Goal: Obtain resource: Download file/media

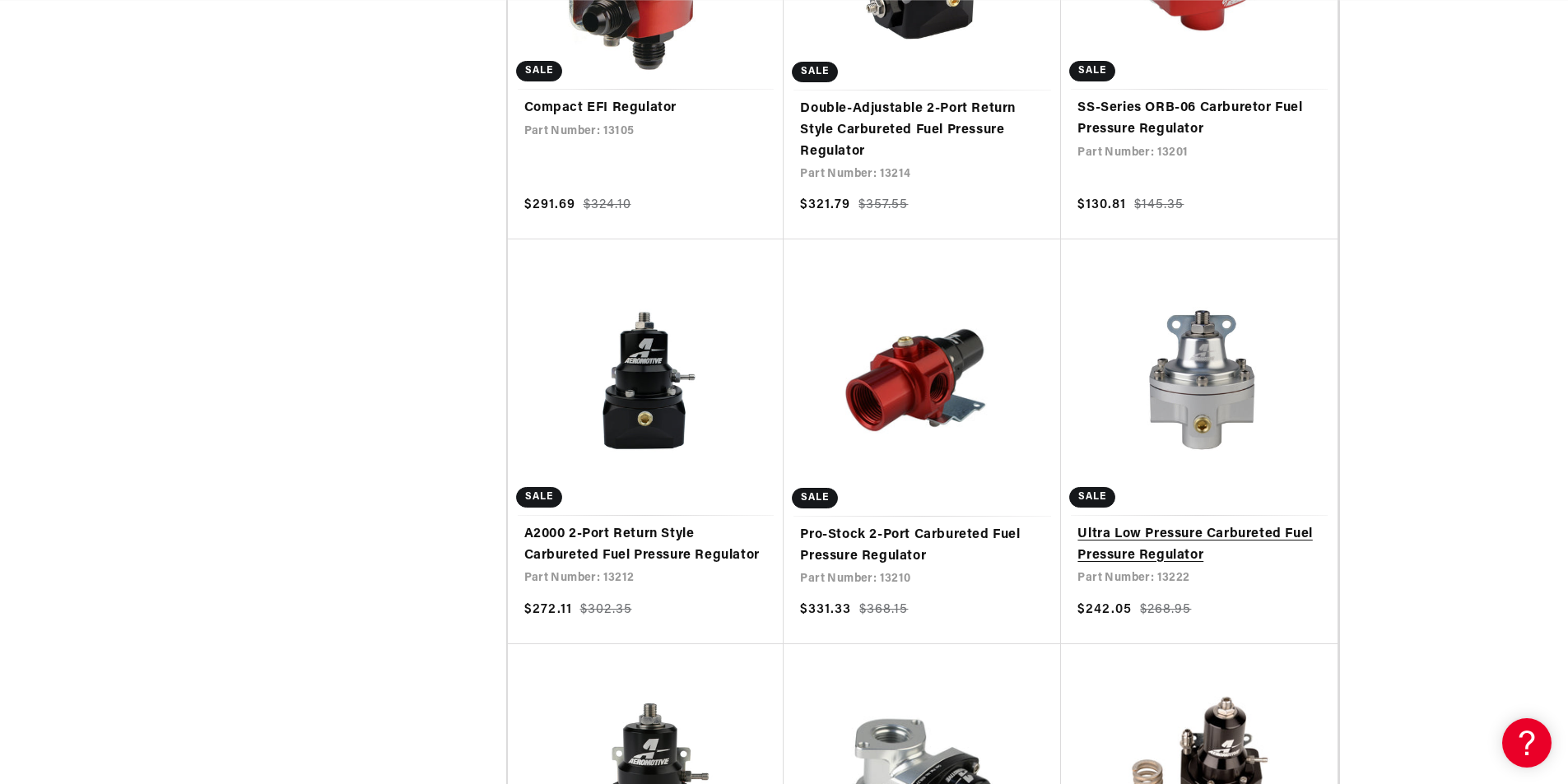
click at [1213, 524] on link "Ultra Low Pressure Carbureted Fuel Pressure Regulator" at bounding box center [1199, 545] width 244 height 42
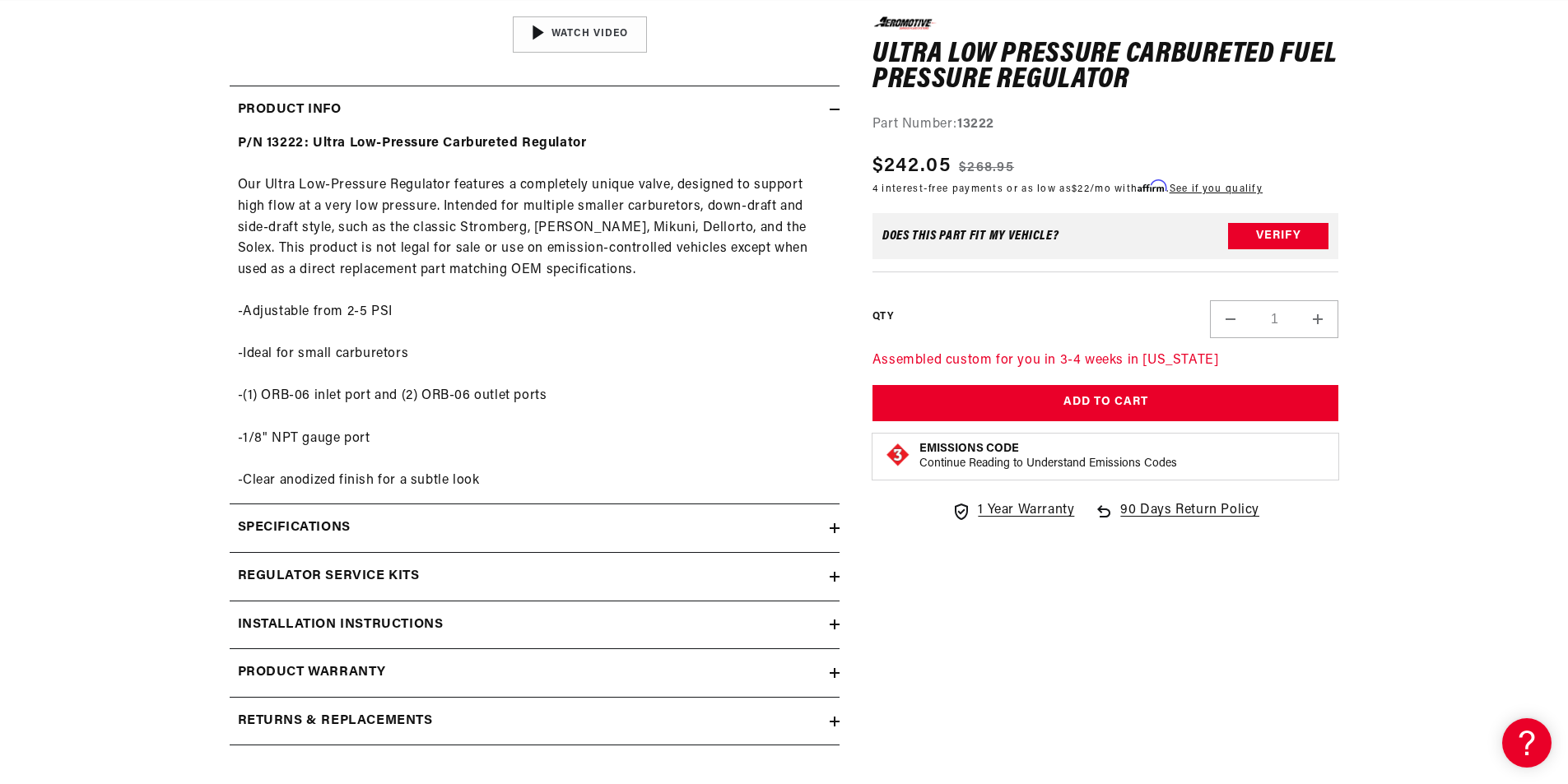
scroll to position [0, 933]
click at [835, 527] on icon at bounding box center [834, 528] width 10 height 10
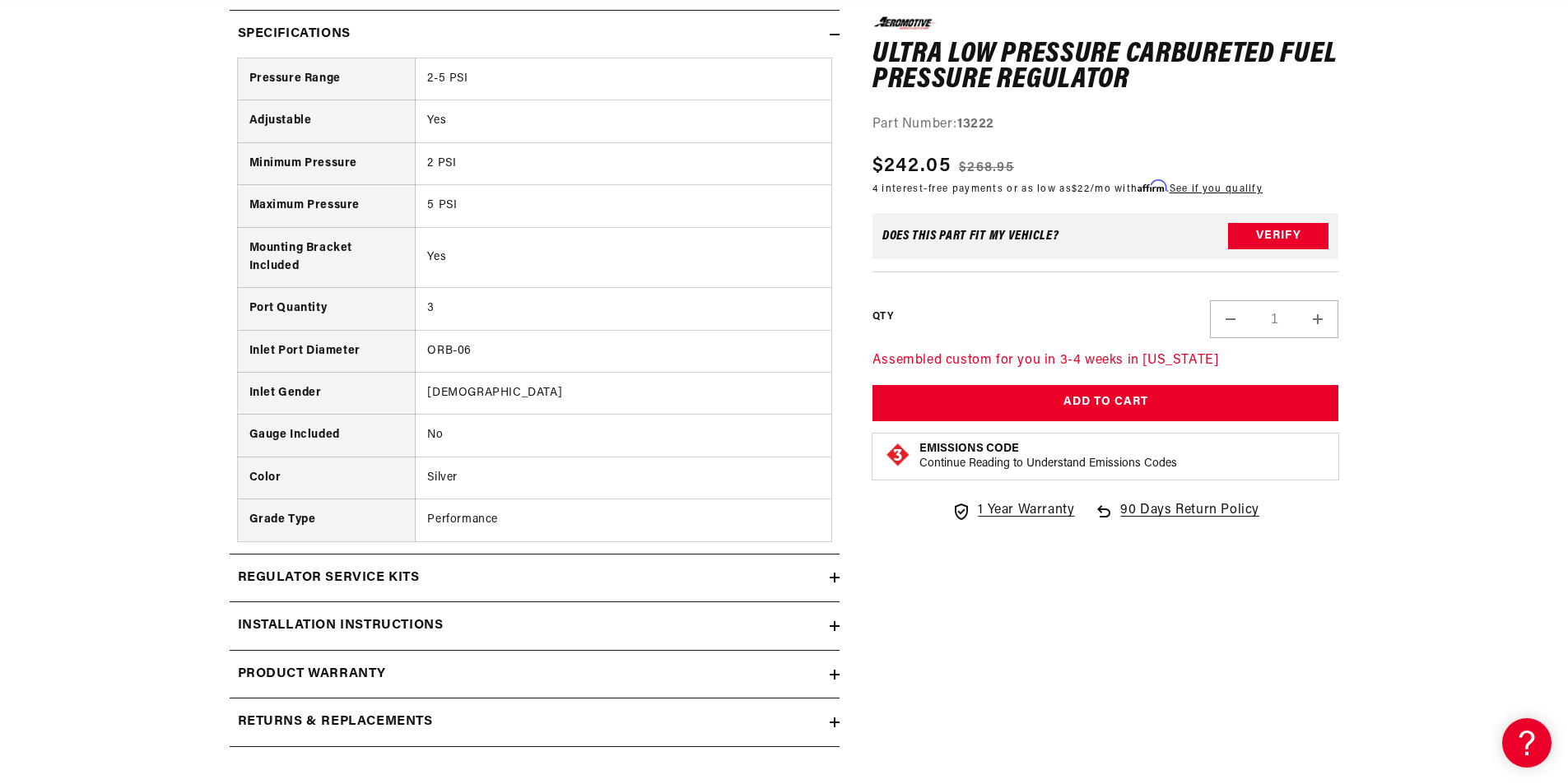
click at [835, 626] on icon at bounding box center [834, 626] width 10 height 0
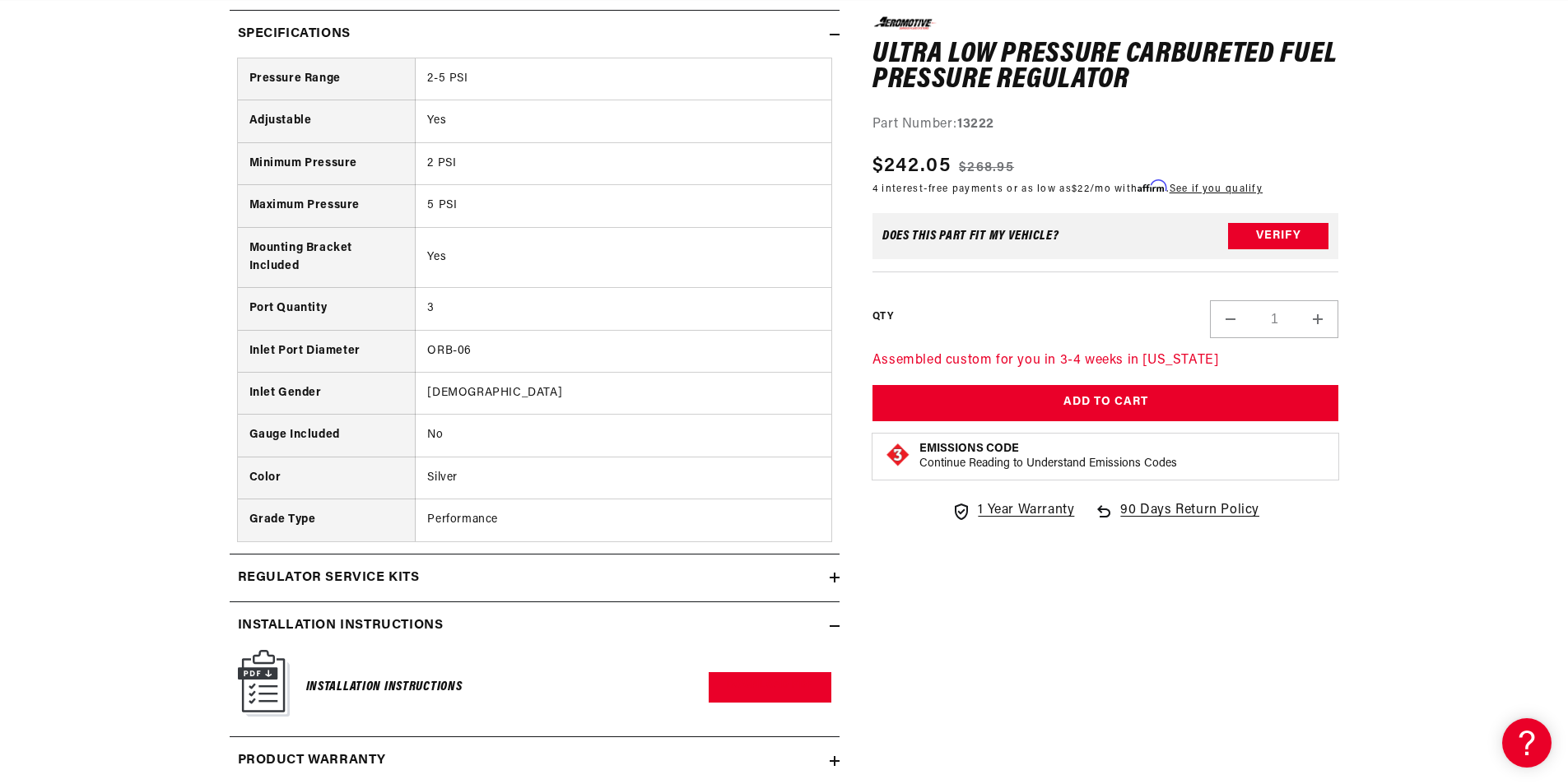
scroll to position [0, 1867]
click at [276, 681] on img at bounding box center [263, 684] width 52 height 67
click at [834, 33] on icon at bounding box center [834, 34] width 10 height 10
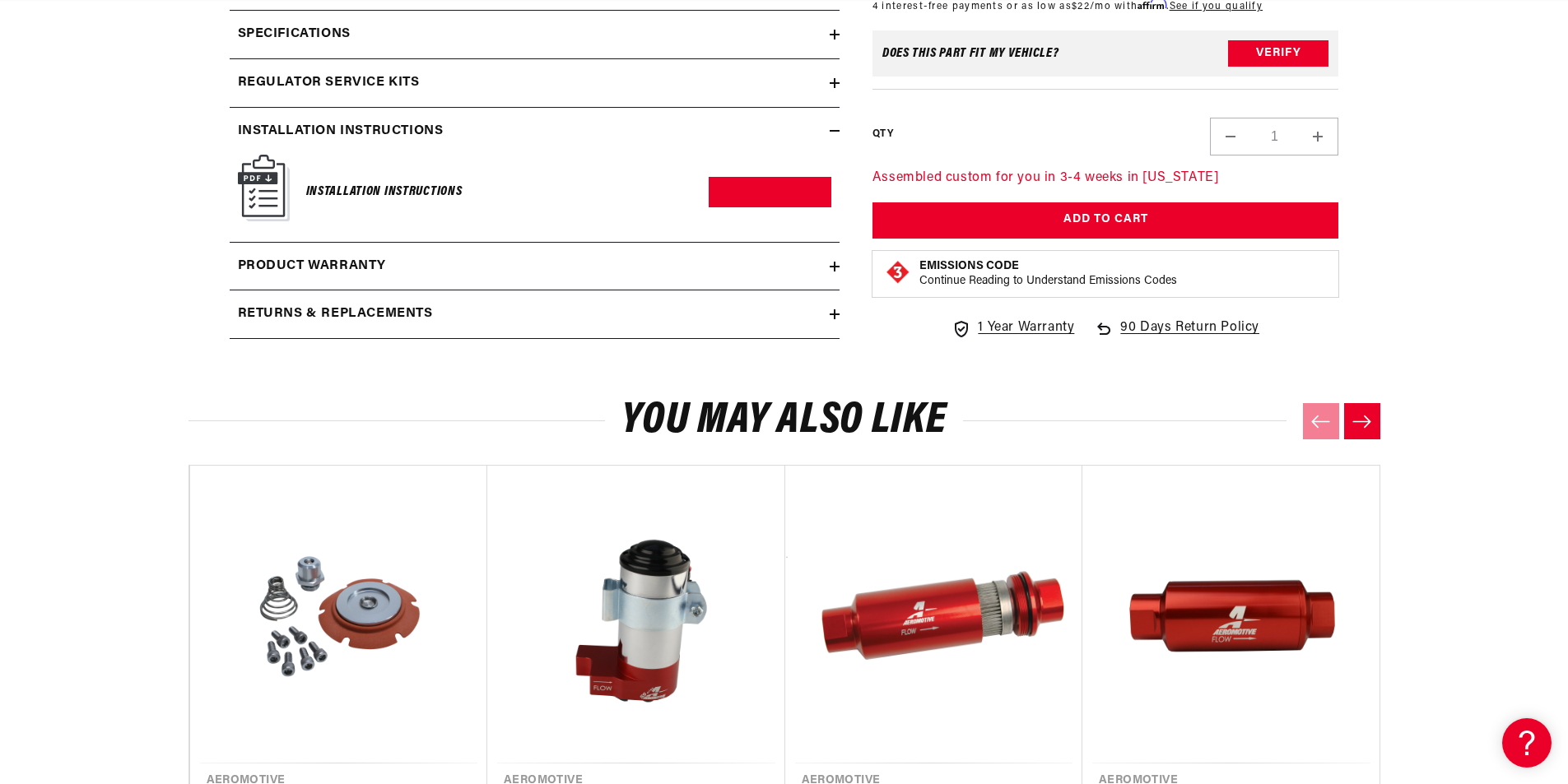
scroll to position [0, 0]
click at [765, 184] on link "Download PDF" at bounding box center [770, 192] width 122 height 31
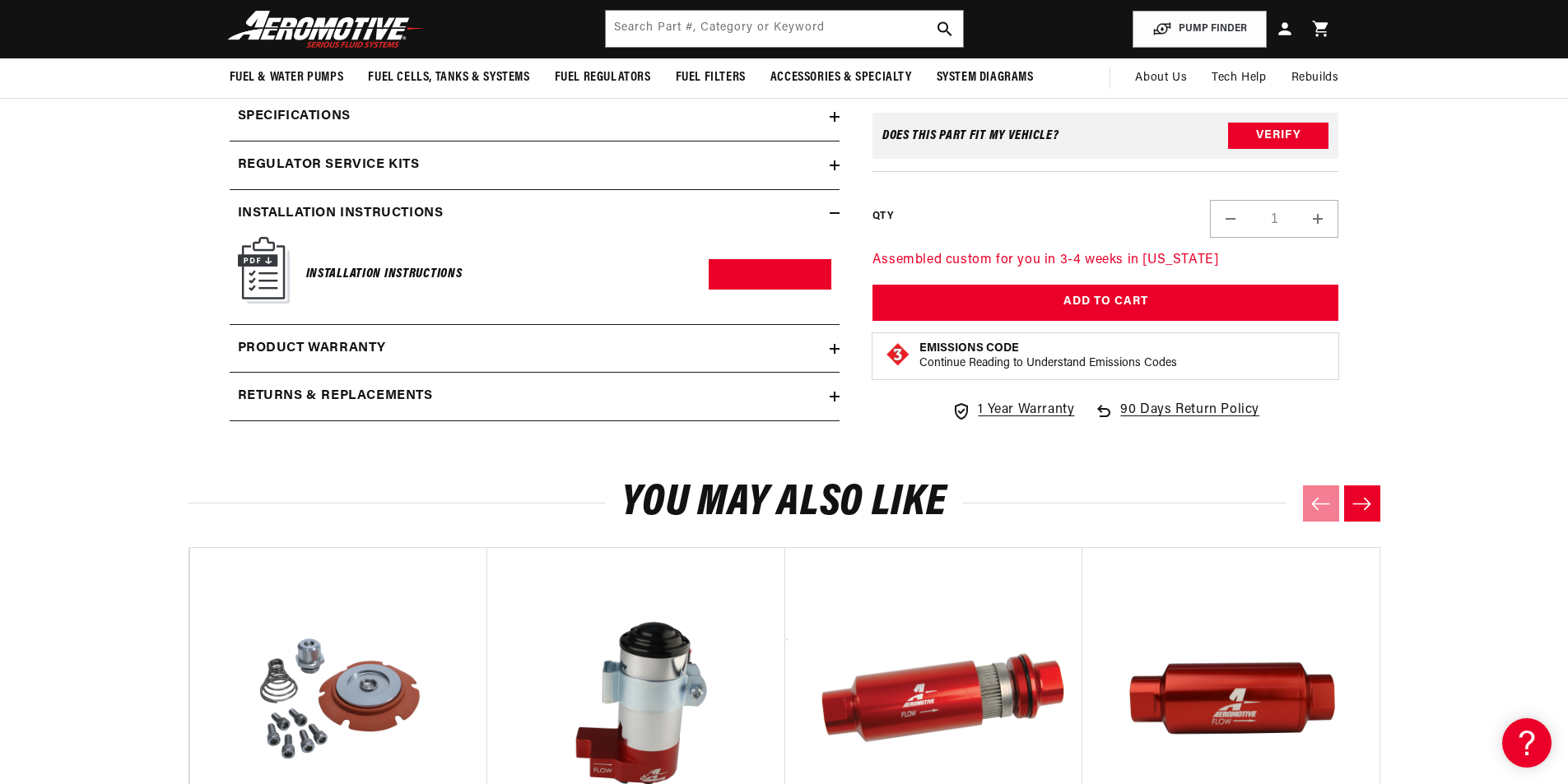
scroll to position [1070, 0]
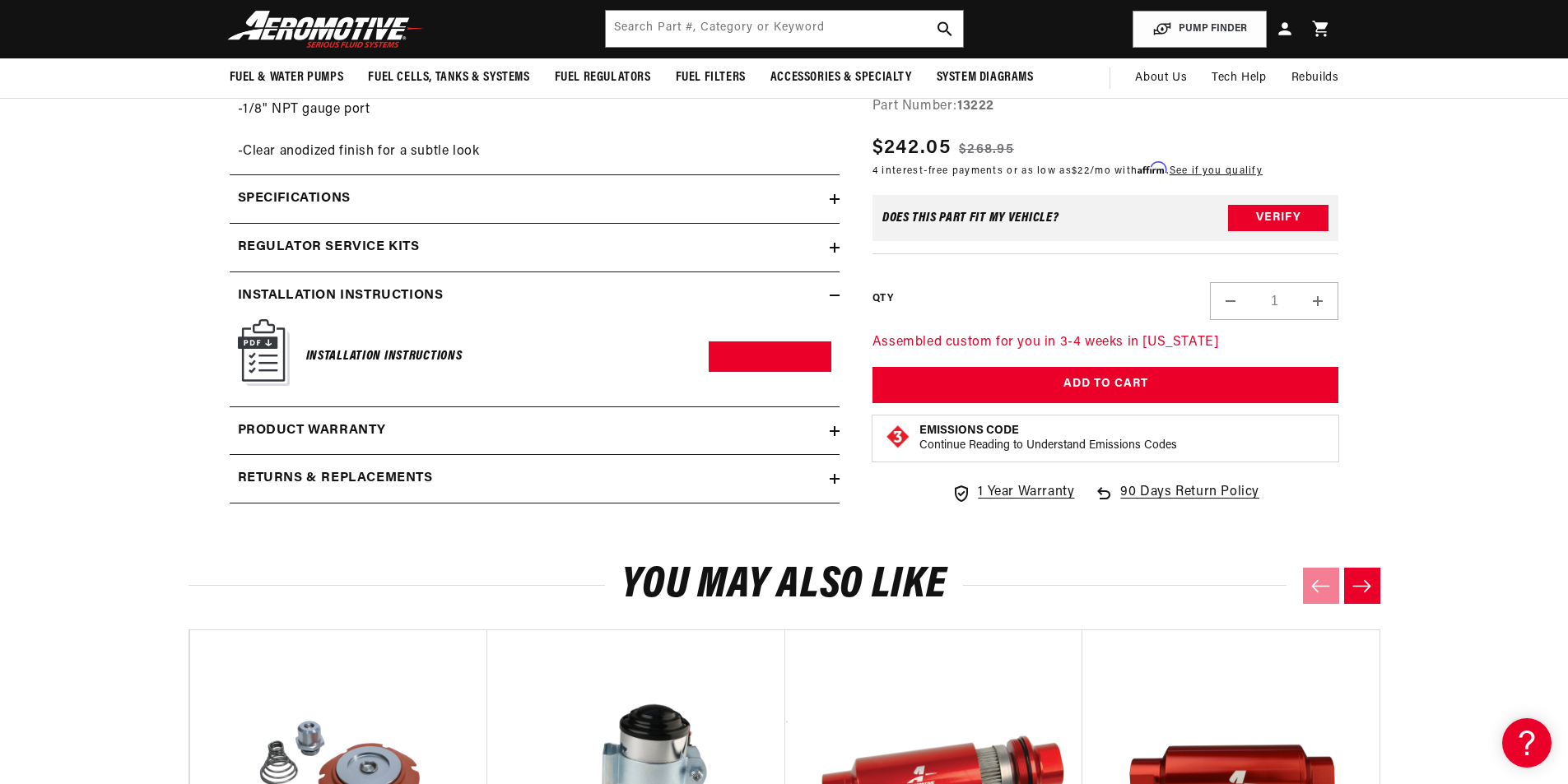
click at [836, 478] on icon at bounding box center [834, 479] width 10 height 10
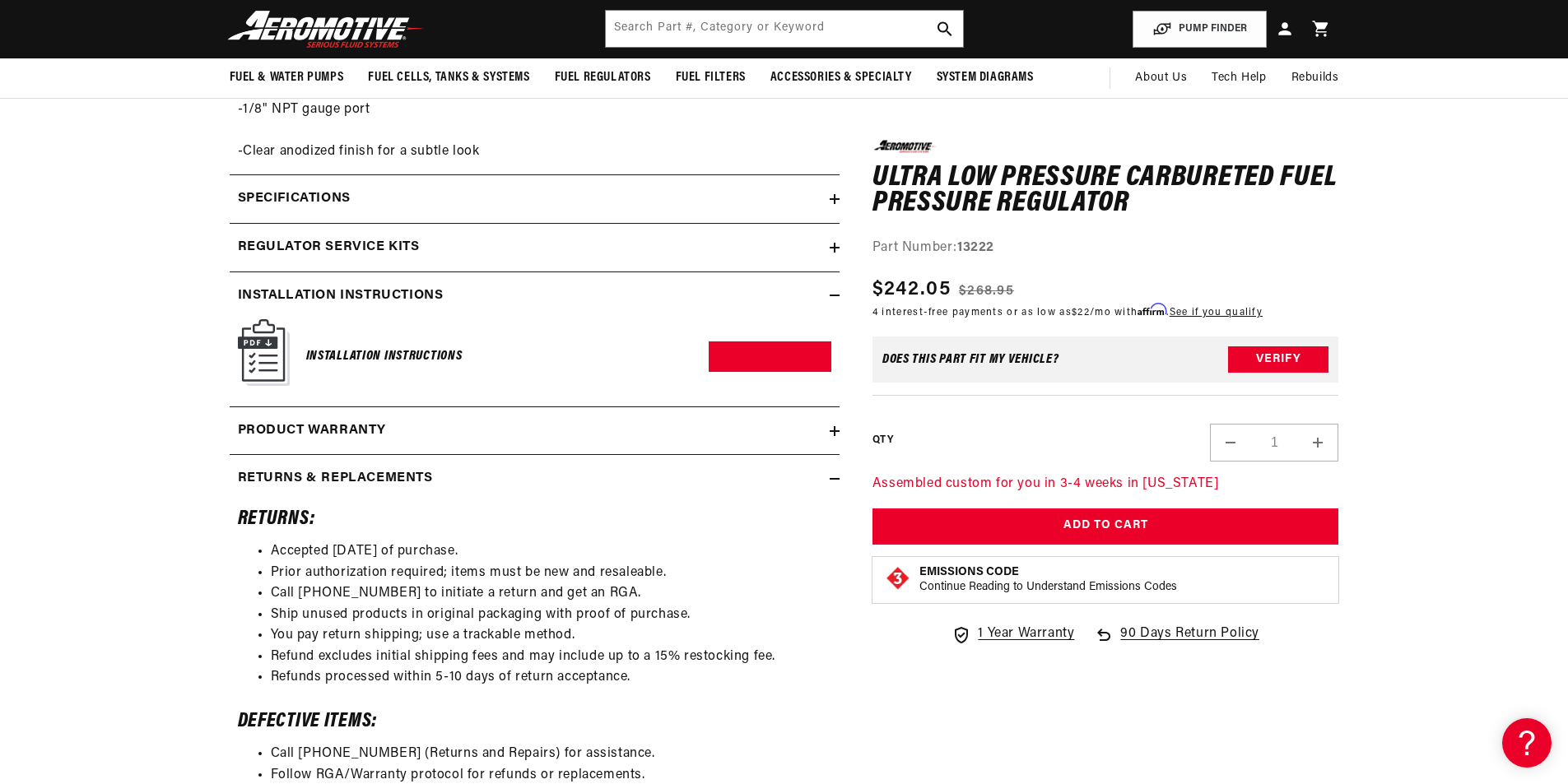
scroll to position [0, 216]
